Goal: Find specific page/section: Find specific page/section

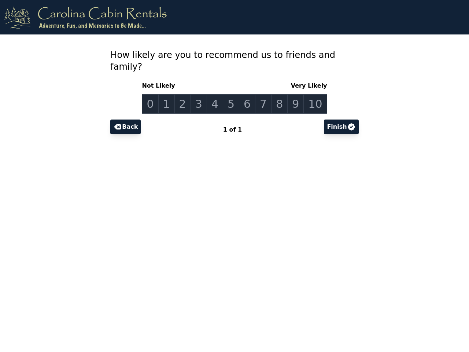
click at [156, 94] on link "0" at bounding box center [150, 103] width 16 height 19
click at [171, 94] on link "1" at bounding box center [166, 103] width 16 height 19
click at [186, 94] on link "2" at bounding box center [182, 103] width 16 height 19
click at [201, 94] on link "3" at bounding box center [199, 103] width 16 height 19
click at [217, 94] on link "4" at bounding box center [215, 103] width 16 height 19
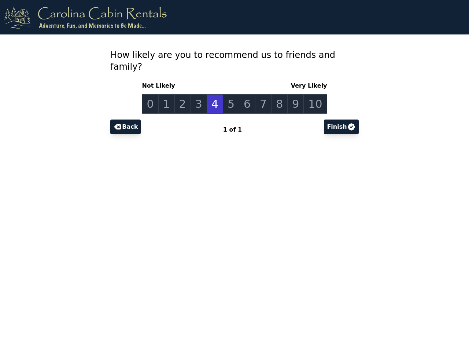
click at [232, 94] on link "5" at bounding box center [231, 103] width 16 height 19
click at [247, 94] on link "6" at bounding box center [247, 103] width 16 height 19
click at [262, 94] on link "7" at bounding box center [263, 103] width 16 height 19
click at [277, 94] on link "8" at bounding box center [279, 103] width 16 height 19
click at [292, 94] on link "9" at bounding box center [295, 103] width 16 height 19
